Goal: Task Accomplishment & Management: Manage account settings

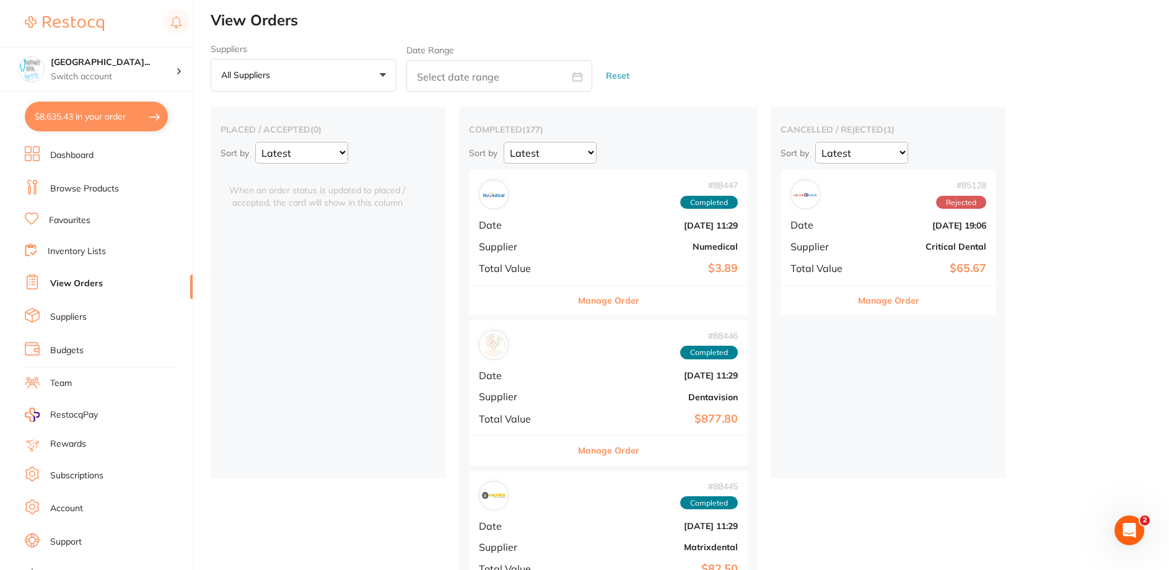
click at [60, 156] on link "Dashboard" at bounding box center [71, 155] width 43 height 12
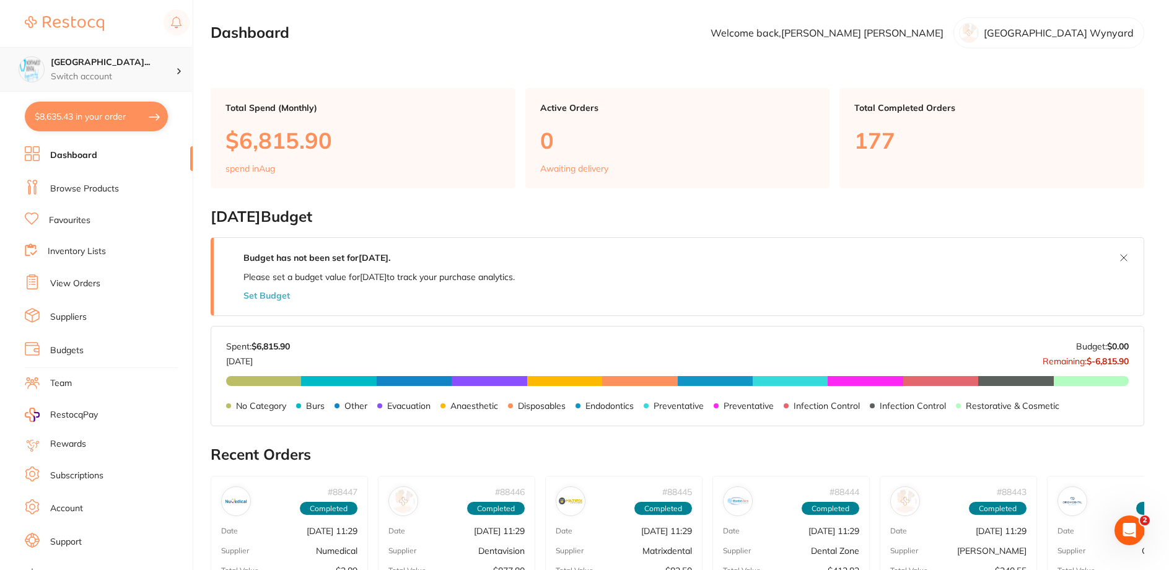
click at [123, 64] on h4 "North West Dental Wynya..." at bounding box center [113, 62] width 125 height 12
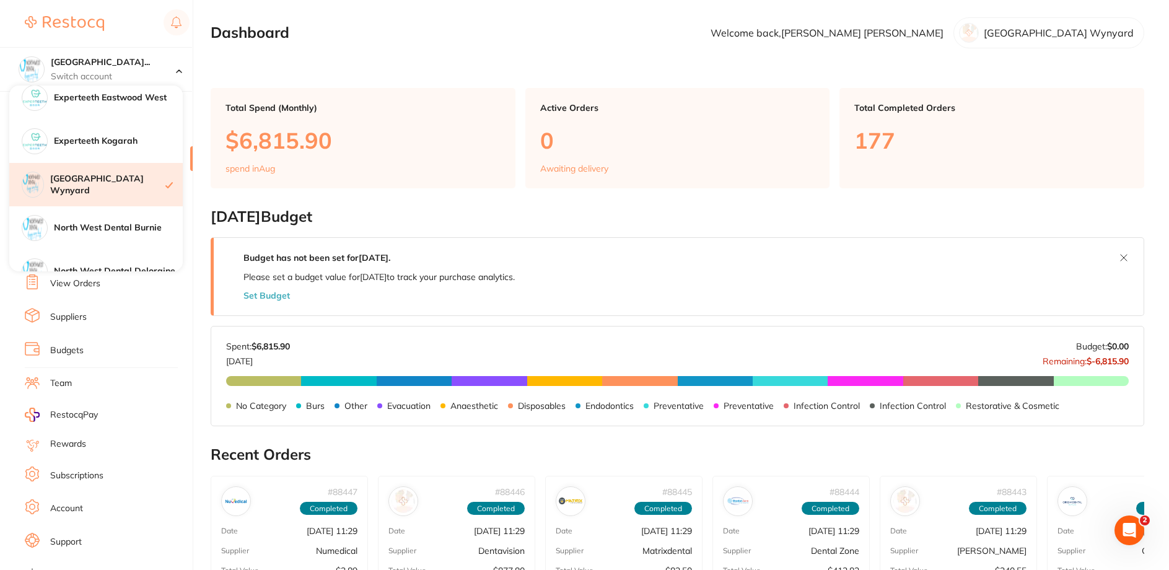
scroll to position [186, 0]
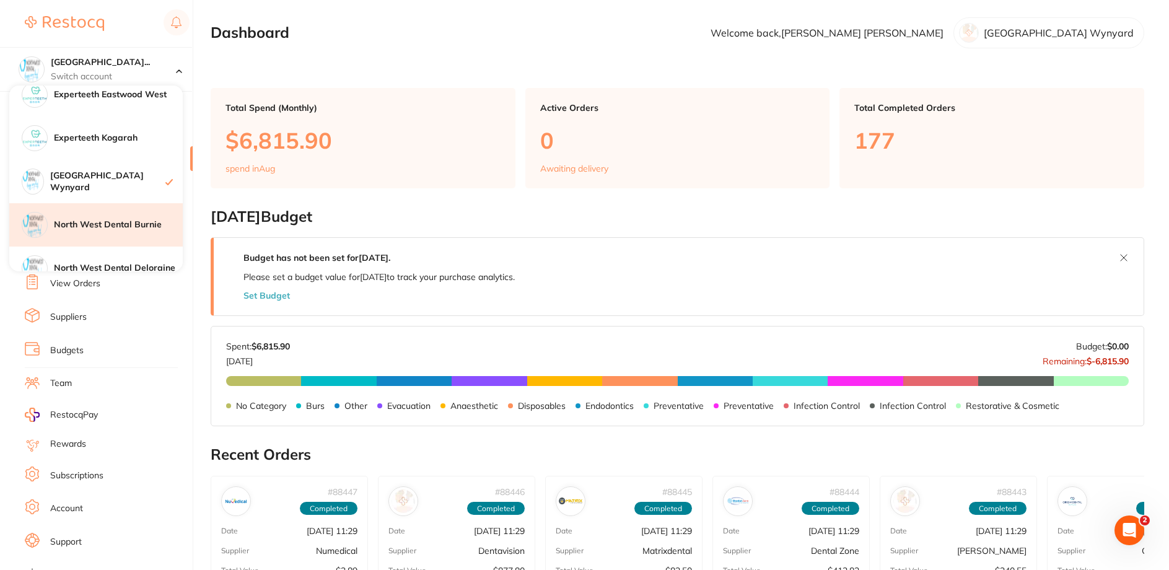
click at [139, 230] on h4 "North West Dental Burnie" at bounding box center [118, 225] width 129 height 12
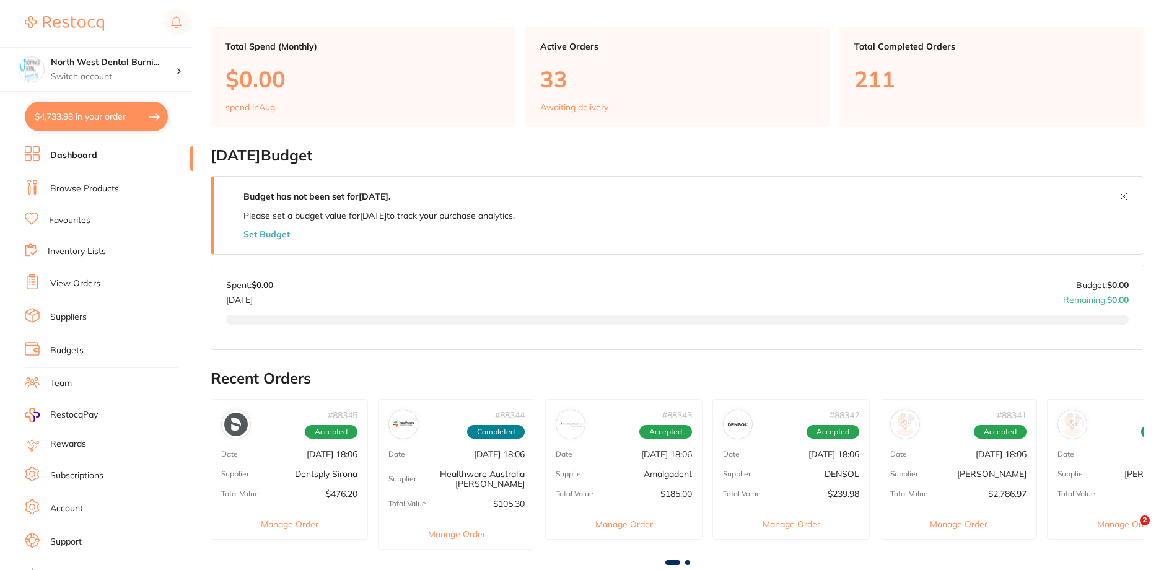
type input "6"
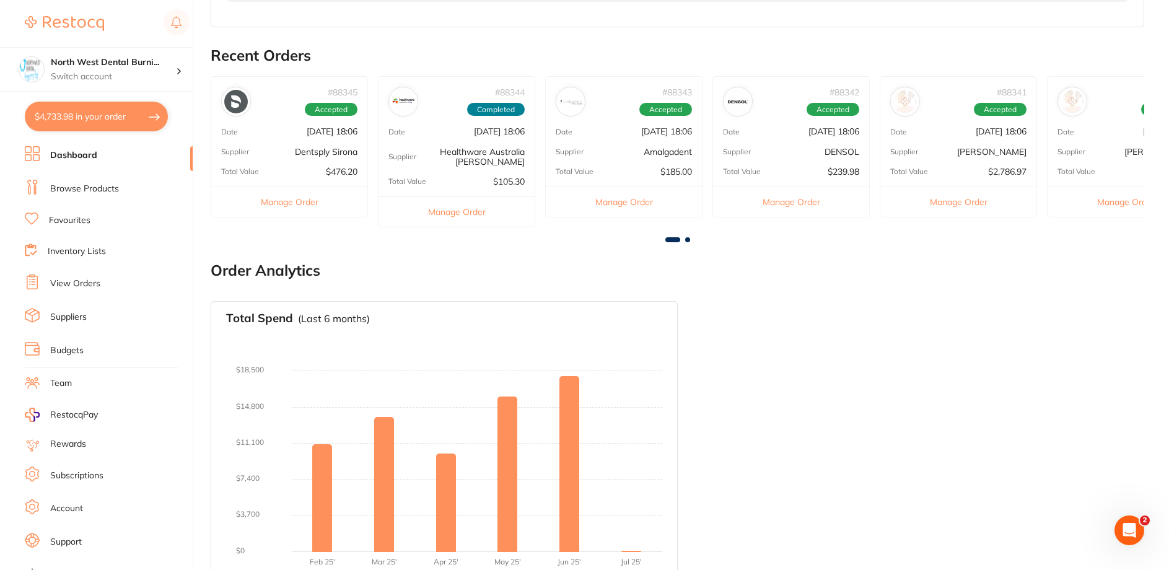
scroll to position [406, 0]
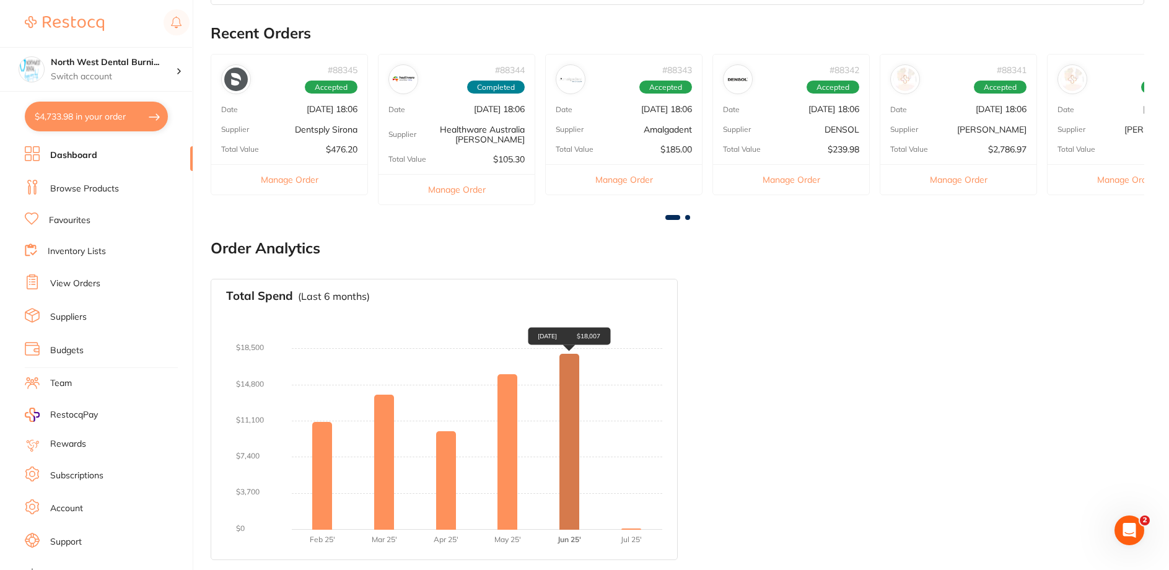
click at [574, 398] on div "[DATE] $18,007" at bounding box center [569, 442] width 20 height 176
click at [77, 276] on li "View Orders" at bounding box center [109, 283] width 168 height 19
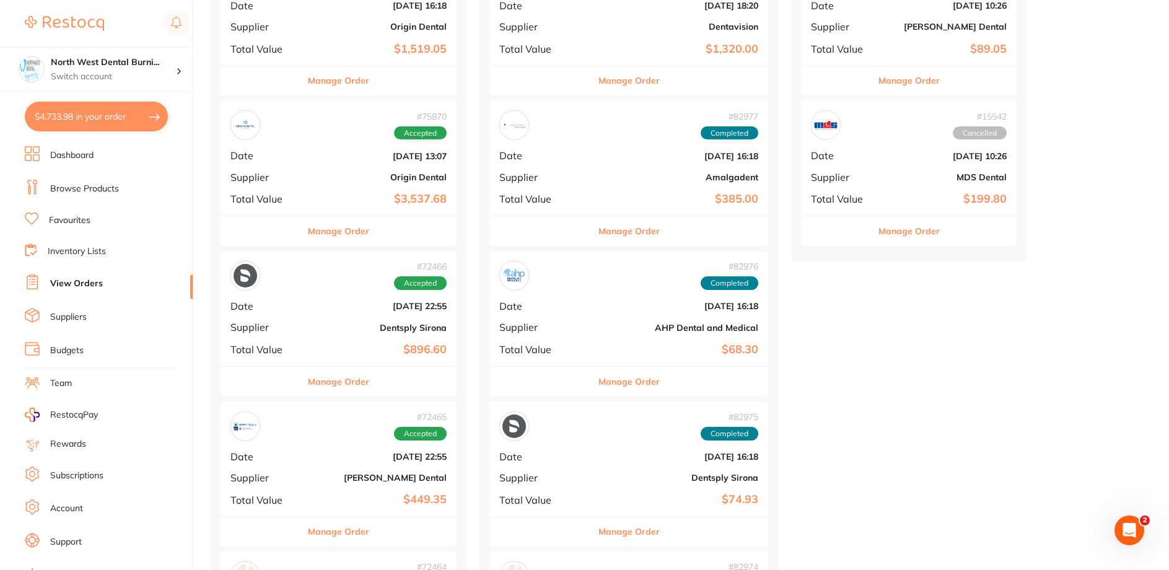
scroll to position [1796, 0]
